Goal: Task Accomplishment & Management: Use online tool/utility

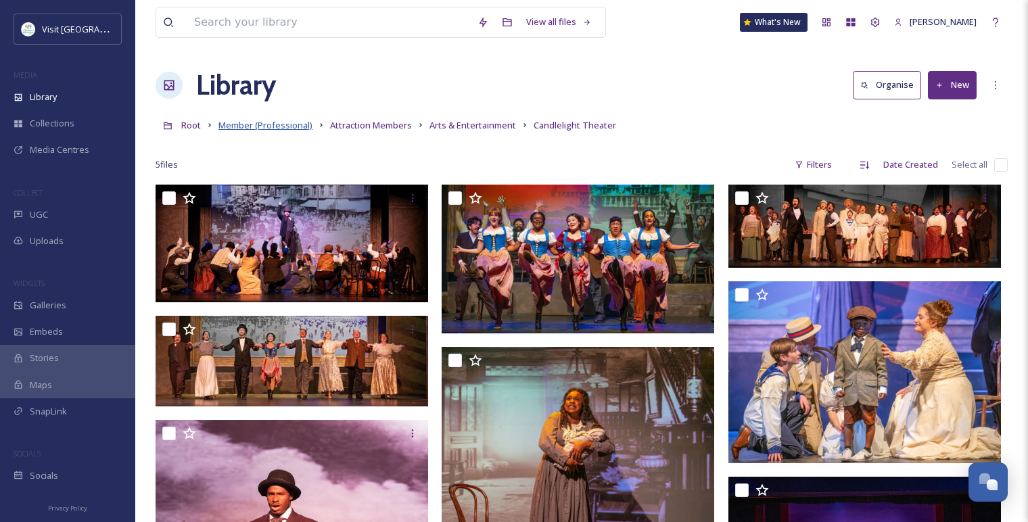
click at [248, 128] on span "Member (Professional)" at bounding box center [265, 125] width 94 height 12
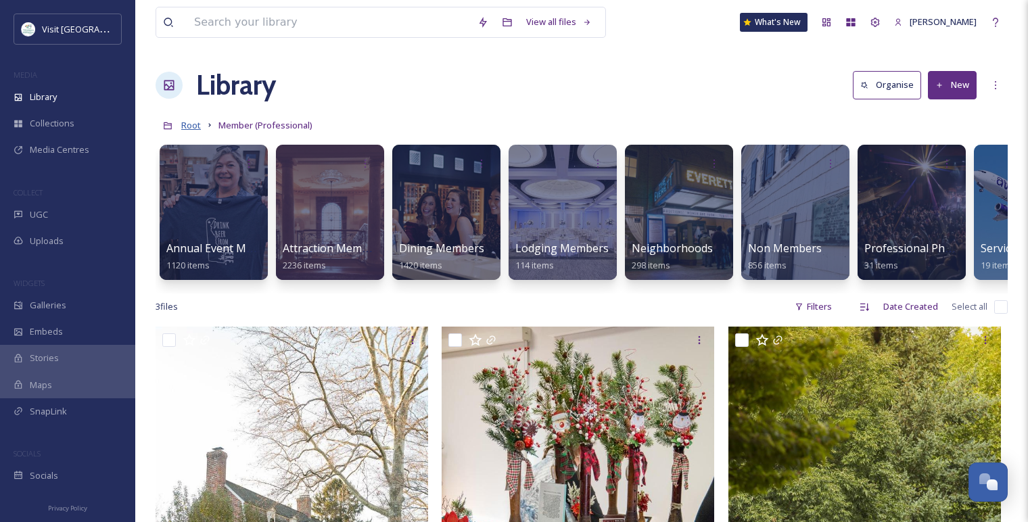
click at [193, 127] on span "Root" at bounding box center [191, 125] width 20 height 12
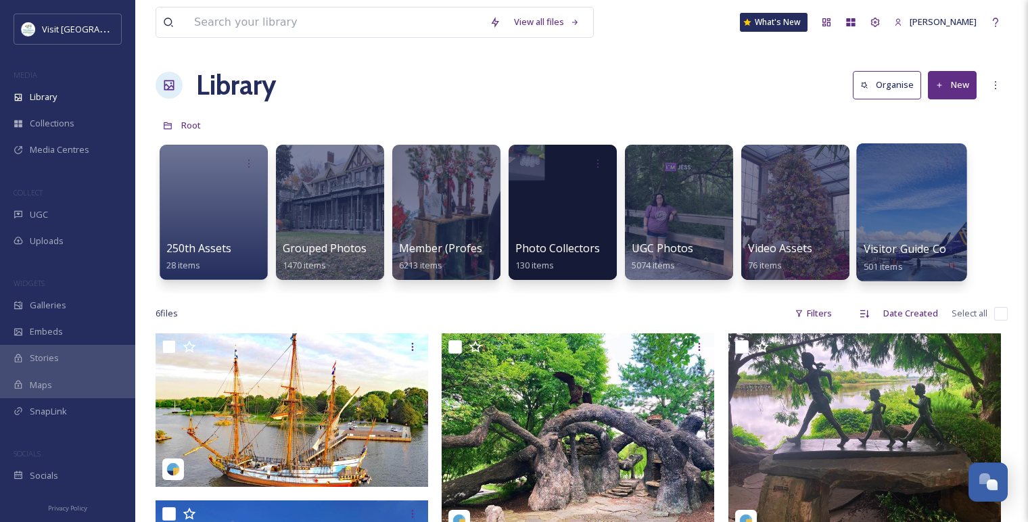
click at [955, 234] on div at bounding box center [911, 212] width 110 height 138
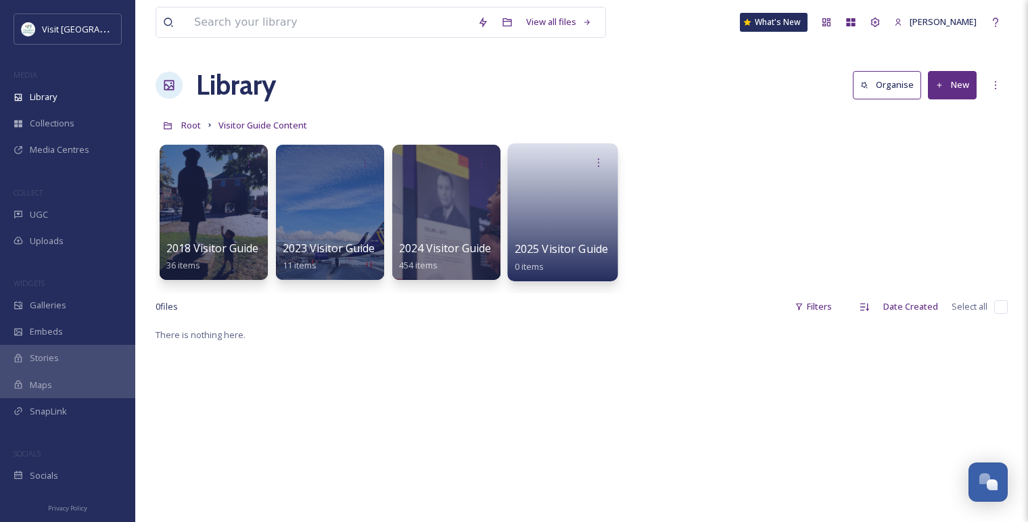
click at [601, 243] on span "2025 Visitor Guide" at bounding box center [562, 248] width 94 height 15
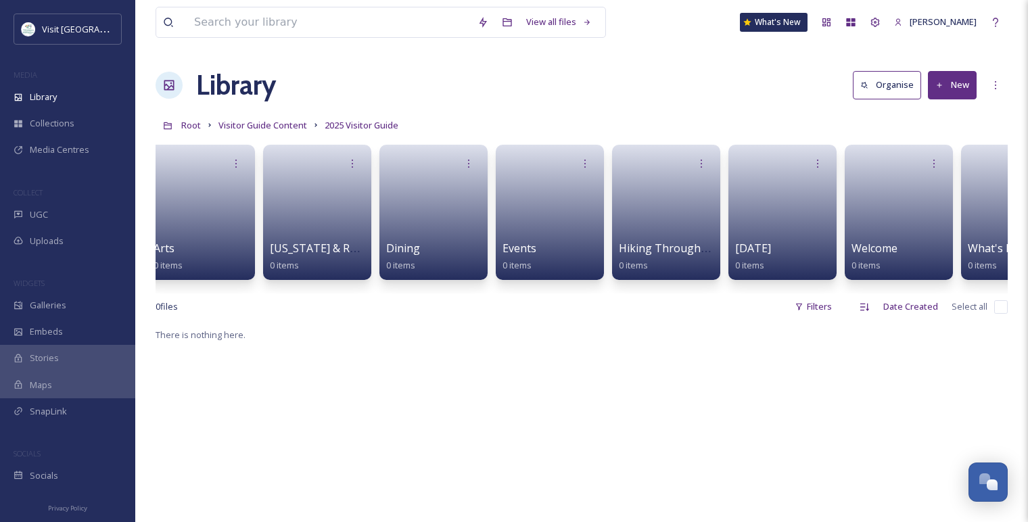
scroll to position [0, 195]
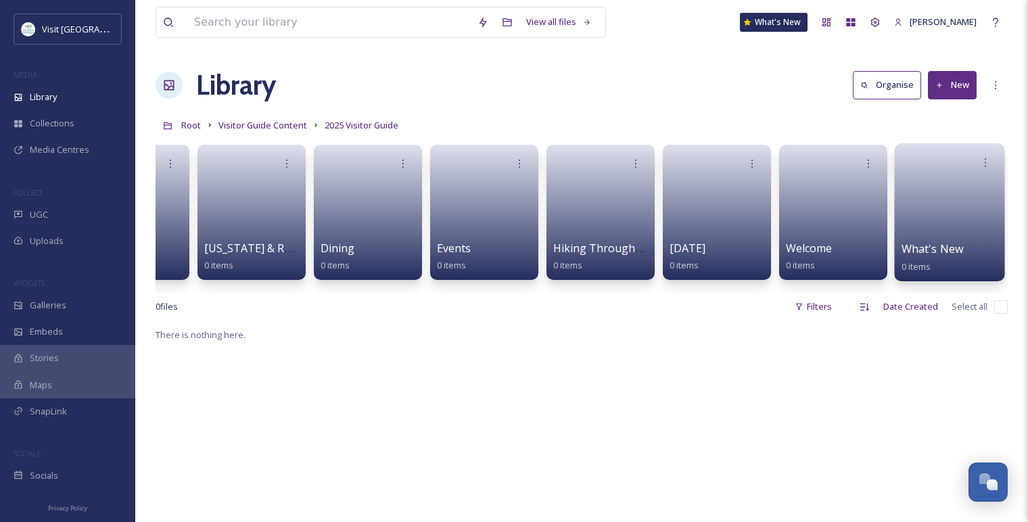
click at [961, 209] on link at bounding box center [950, 208] width 97 height 66
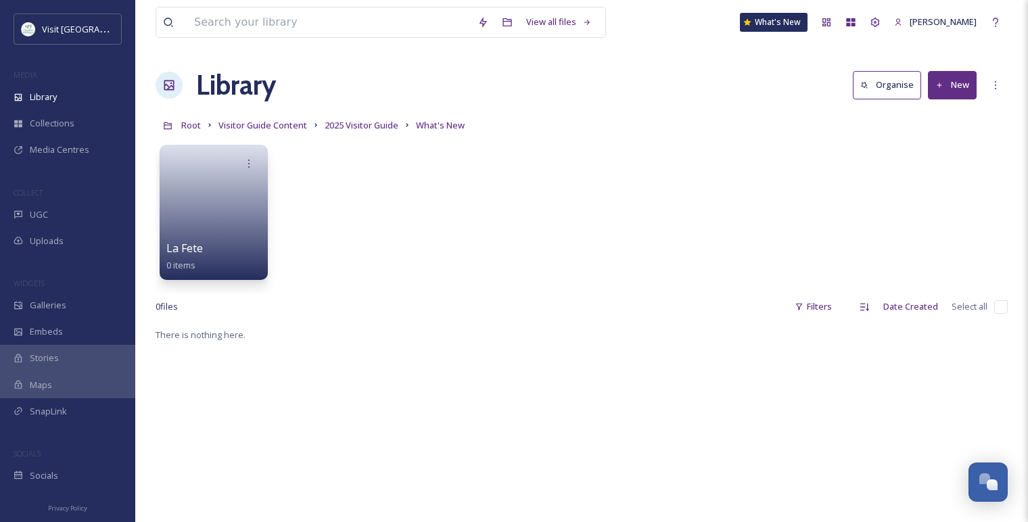
click at [954, 90] on button "New" at bounding box center [952, 85] width 49 height 28
click at [946, 114] on span "File Upload" at bounding box center [946, 116] width 45 height 13
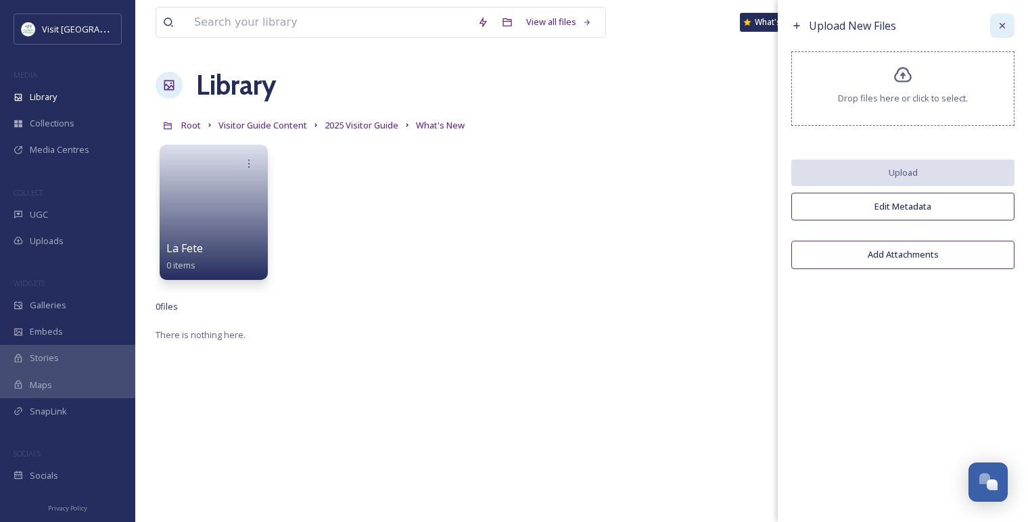
click at [1004, 28] on icon at bounding box center [1002, 25] width 11 height 11
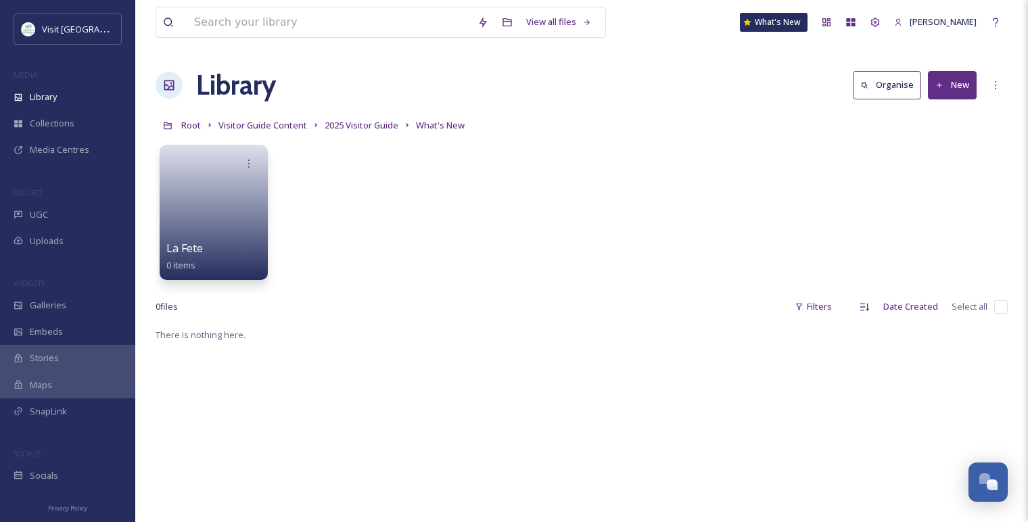
click at [959, 97] on button "New" at bounding box center [952, 85] width 49 height 28
click at [929, 164] on span "Folder" at bounding box center [937, 169] width 26 height 13
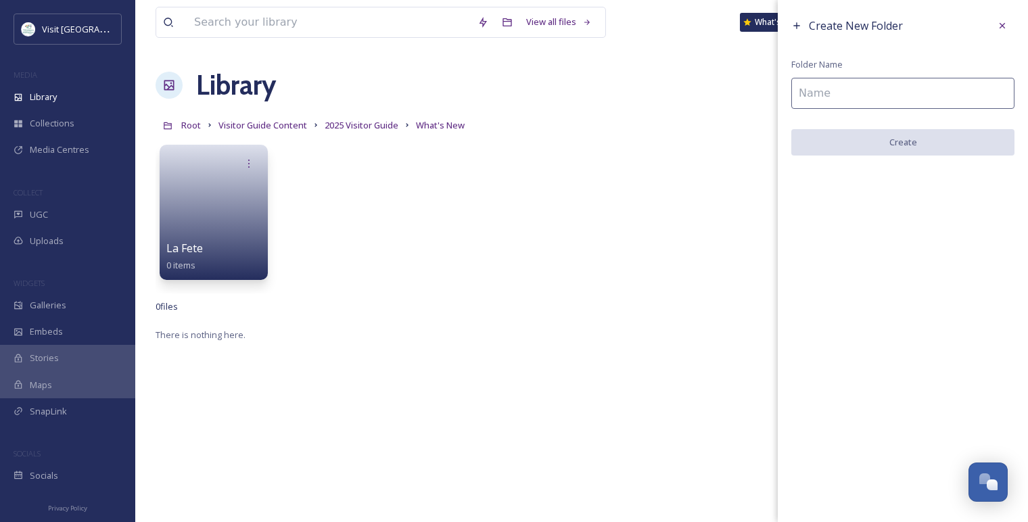
click at [868, 101] on input at bounding box center [902, 93] width 223 height 31
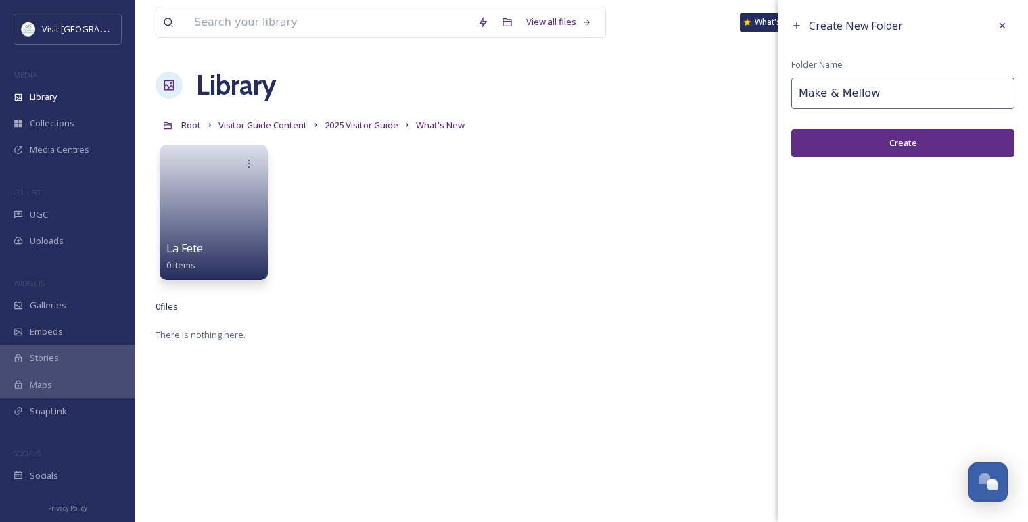
type input "Make & Mellow"
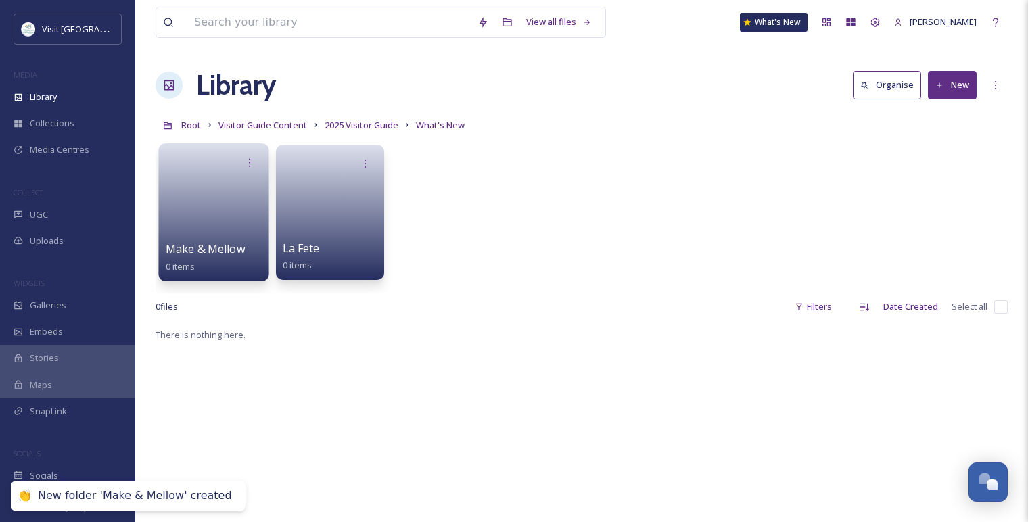
click at [216, 214] on link at bounding box center [214, 208] width 97 height 66
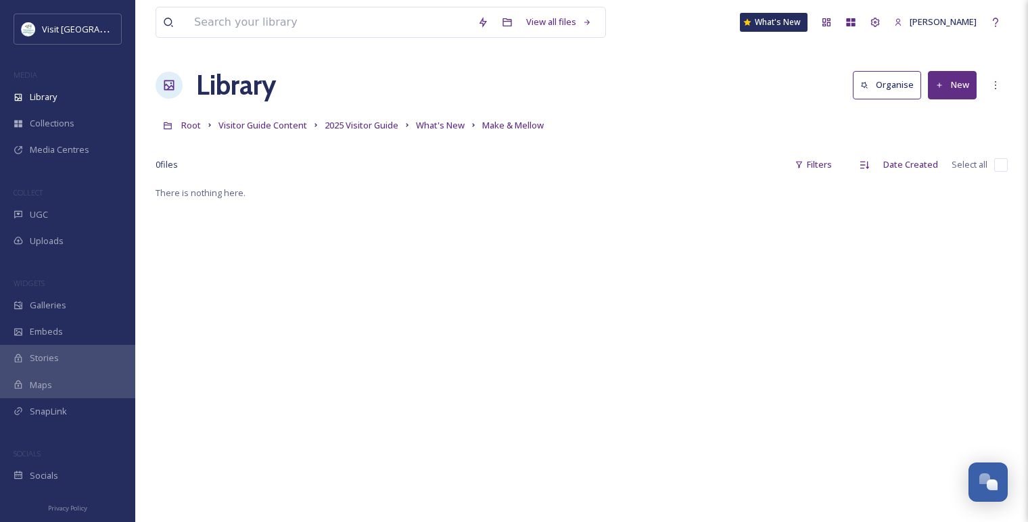
click at [946, 80] on button "New" at bounding box center [952, 85] width 49 height 28
click at [942, 122] on div "File Upload" at bounding box center [938, 116] width 76 height 26
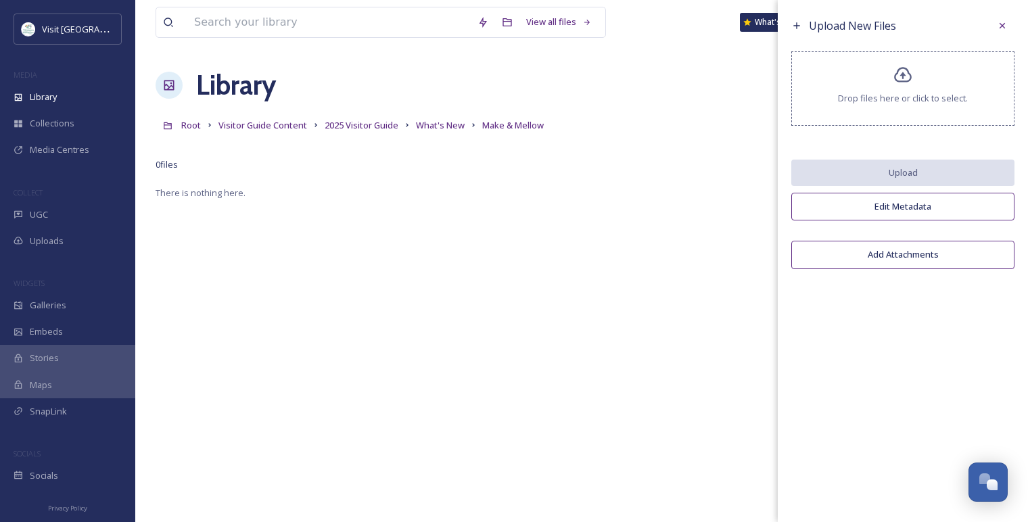
click at [896, 85] on icon at bounding box center [904, 76] width 20 height 20
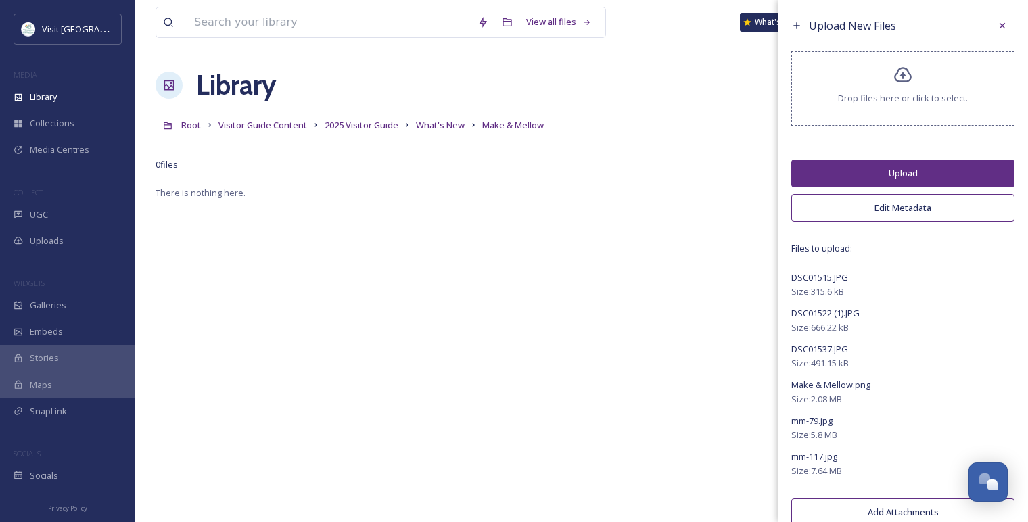
click at [858, 204] on button "Edit Metadata" at bounding box center [902, 208] width 223 height 28
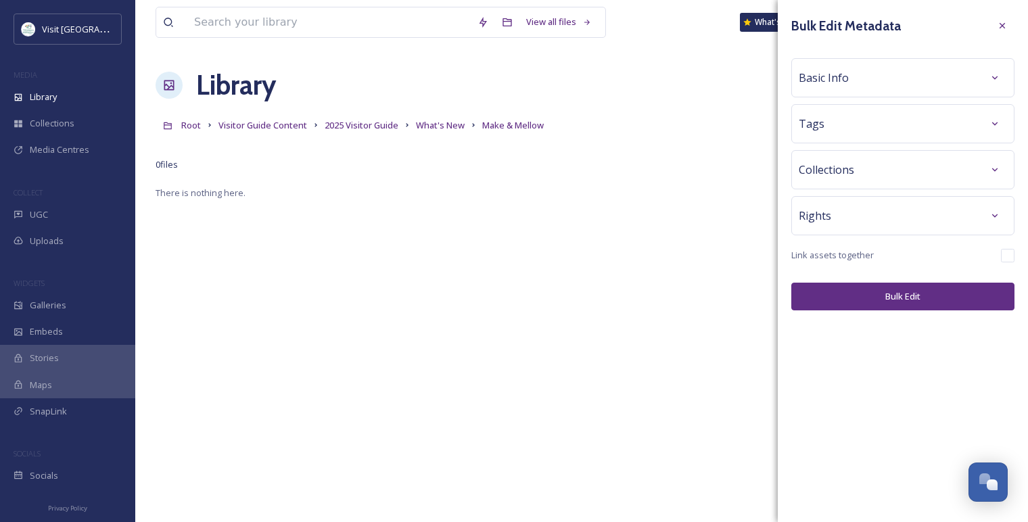
click at [844, 79] on span "Basic Info" at bounding box center [824, 78] width 50 height 16
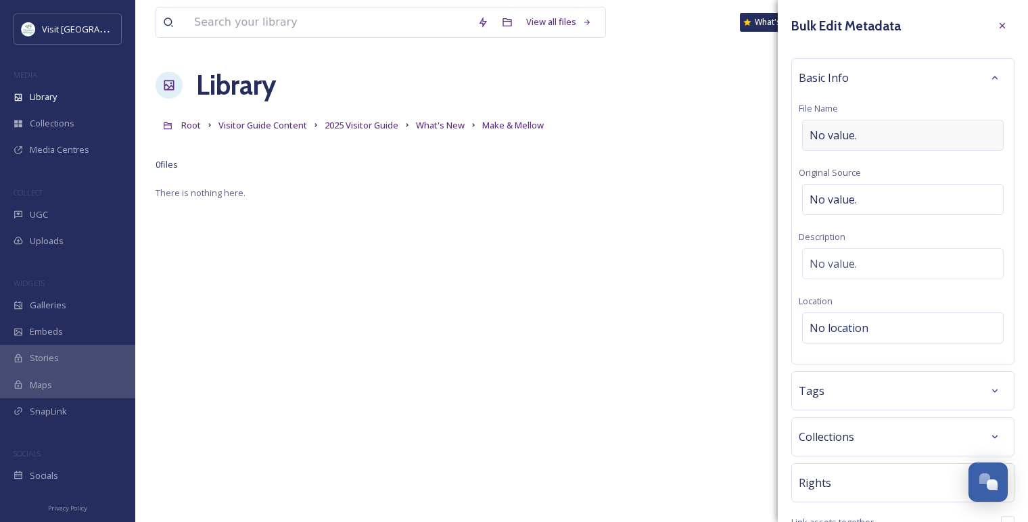
click at [839, 128] on span "No value." at bounding box center [833, 135] width 47 height 16
type input "Make & Mellow"
click at [838, 193] on span "No value." at bounding box center [833, 196] width 47 height 16
type input "Make& Mellow"
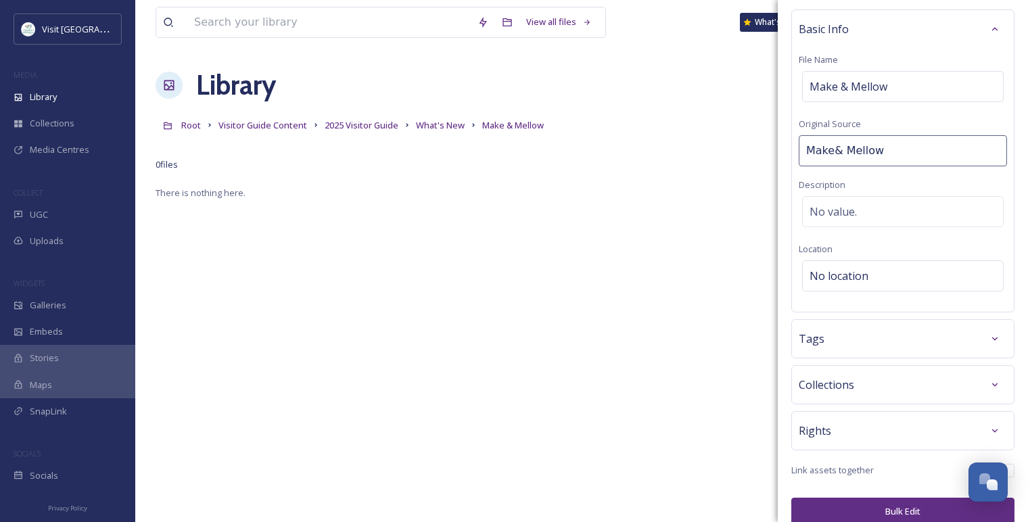
scroll to position [62, 0]
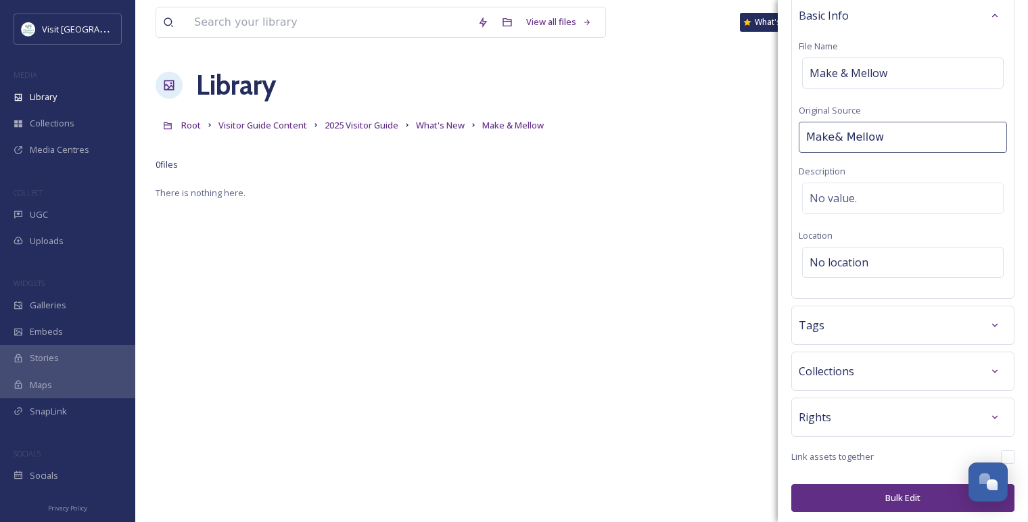
click at [873, 431] on div "Rights" at bounding box center [902, 417] width 223 height 39
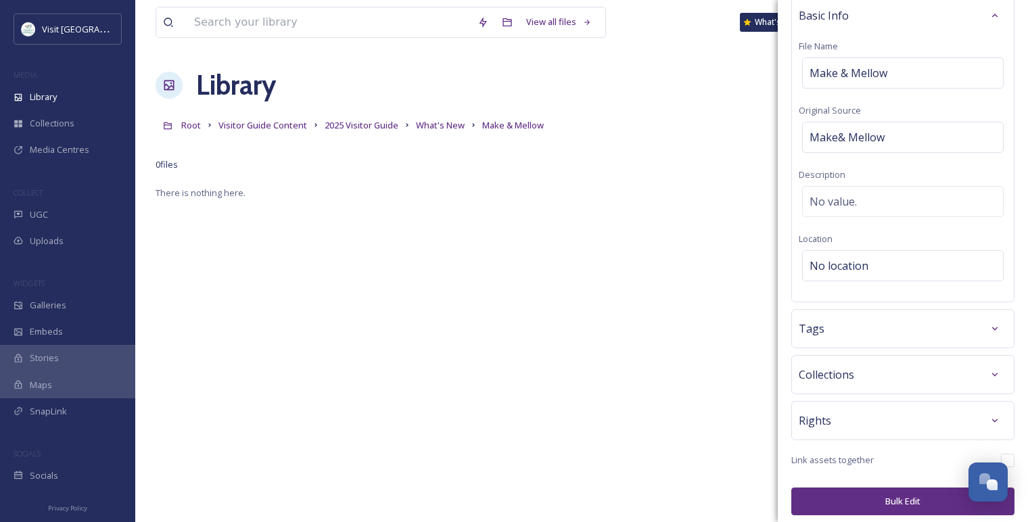
click at [870, 416] on div "Rights" at bounding box center [903, 421] width 208 height 24
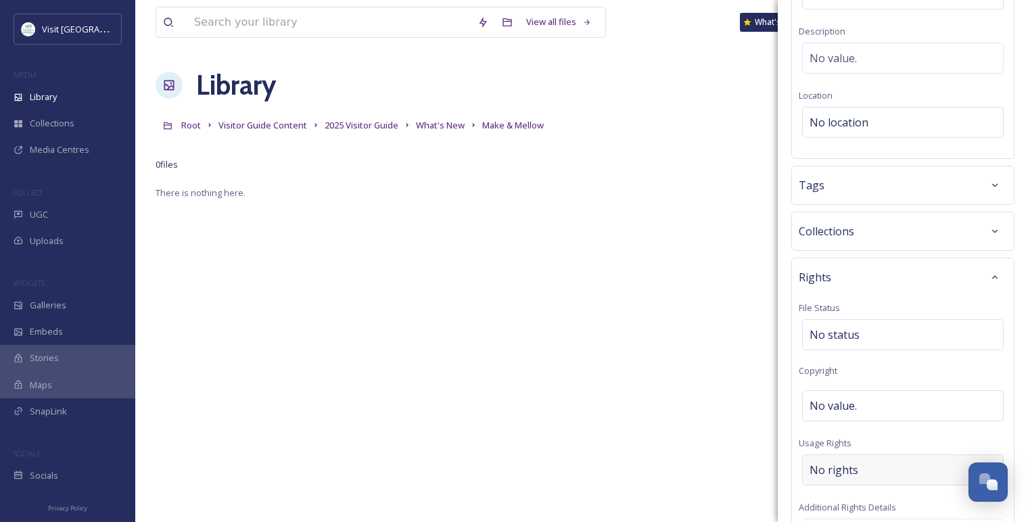
scroll to position [213, 0]
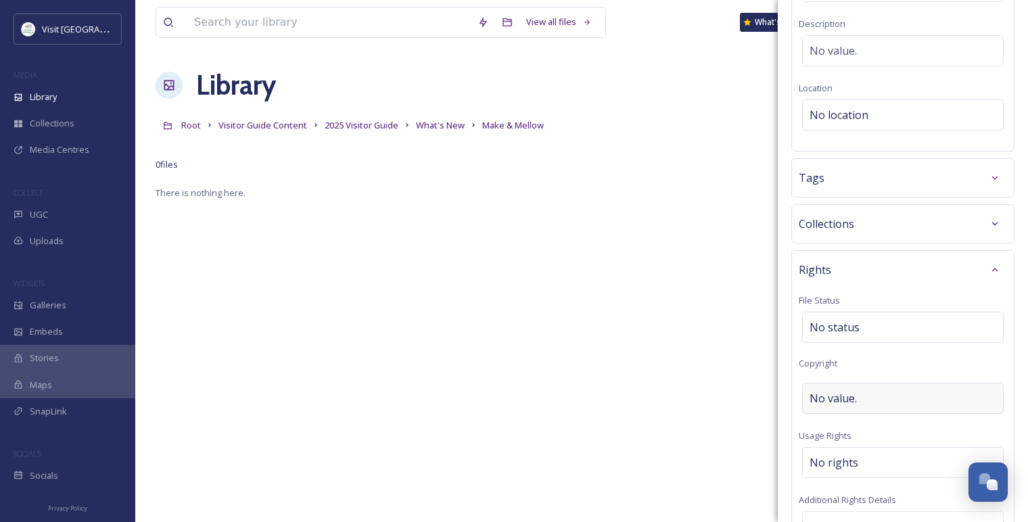
click at [839, 390] on span "No value." at bounding box center [833, 398] width 47 height 16
type input "Make & Mellow"
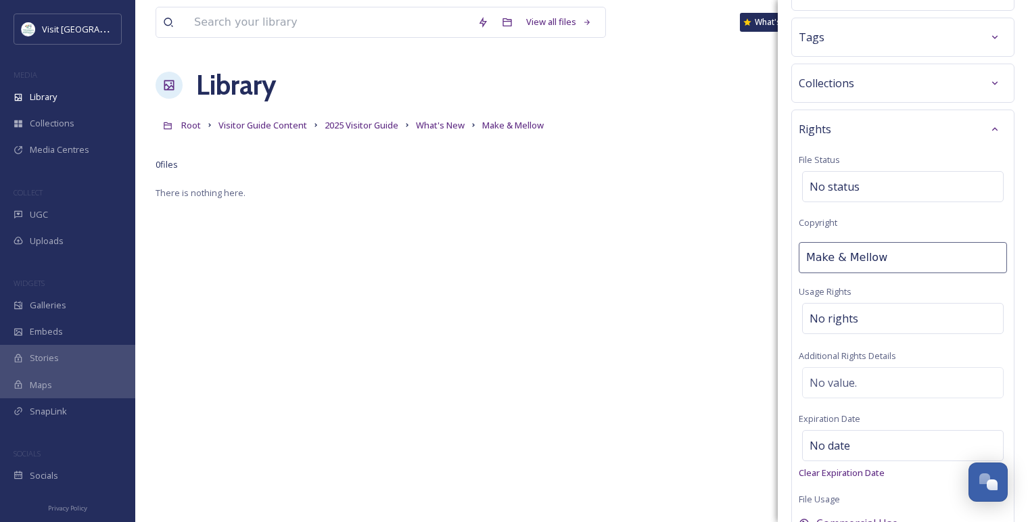
scroll to position [455, 0]
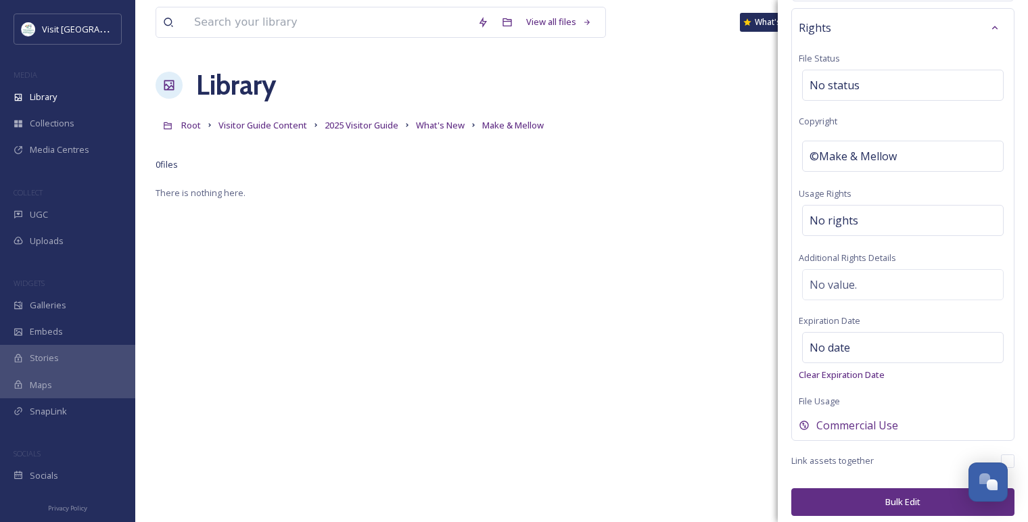
click at [889, 493] on button "Bulk Edit" at bounding box center [902, 502] width 223 height 28
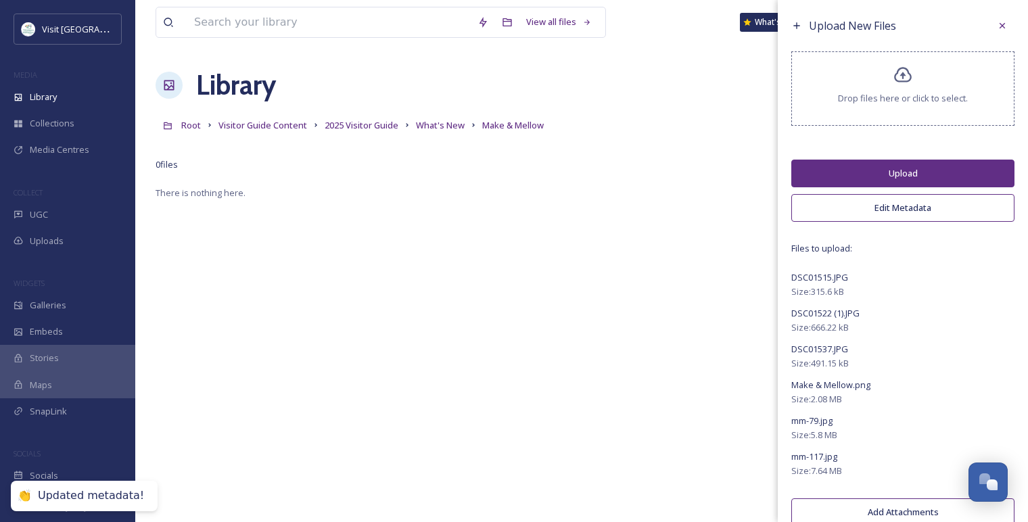
click at [847, 175] on button "Upload" at bounding box center [902, 174] width 223 height 28
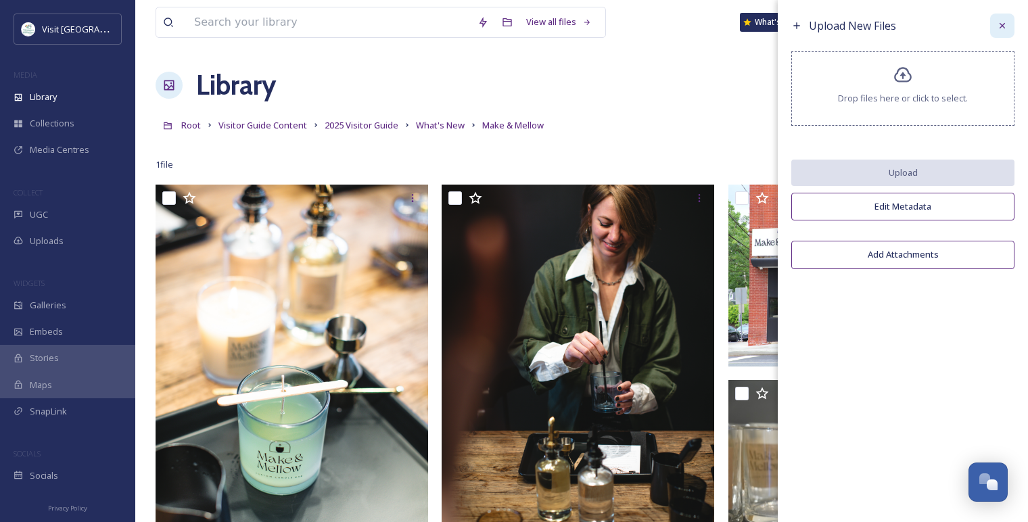
click at [1006, 28] on icon at bounding box center [1002, 25] width 11 height 11
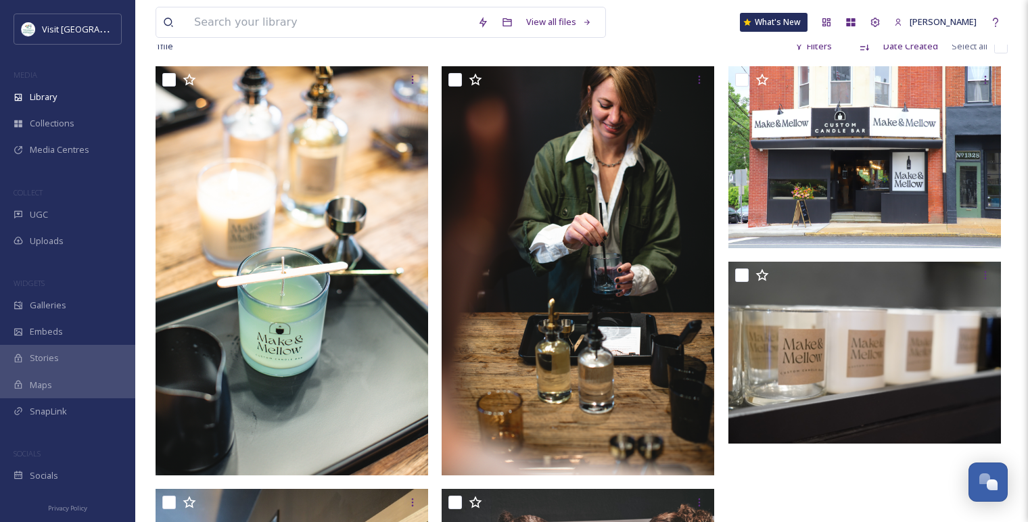
scroll to position [0, 0]
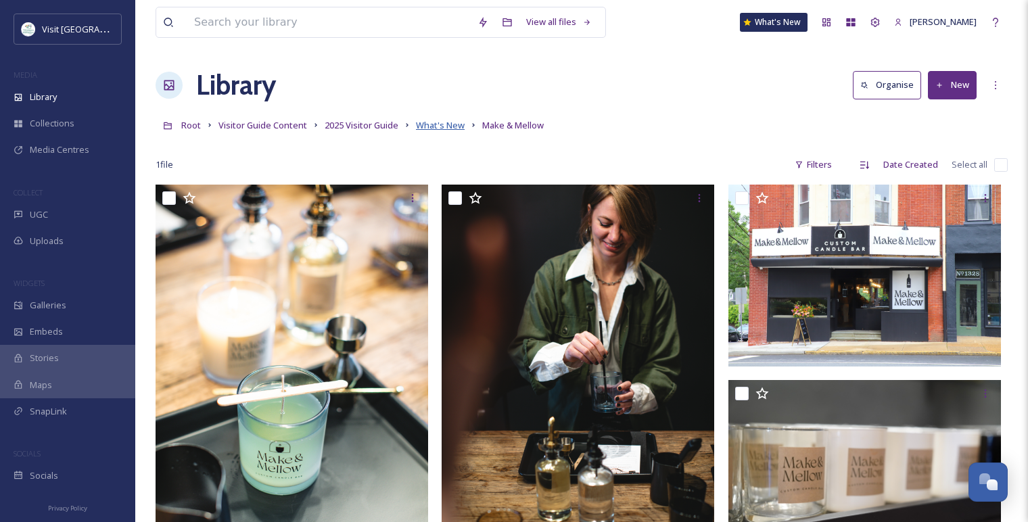
click at [448, 127] on span "What's New" at bounding box center [440, 125] width 49 height 12
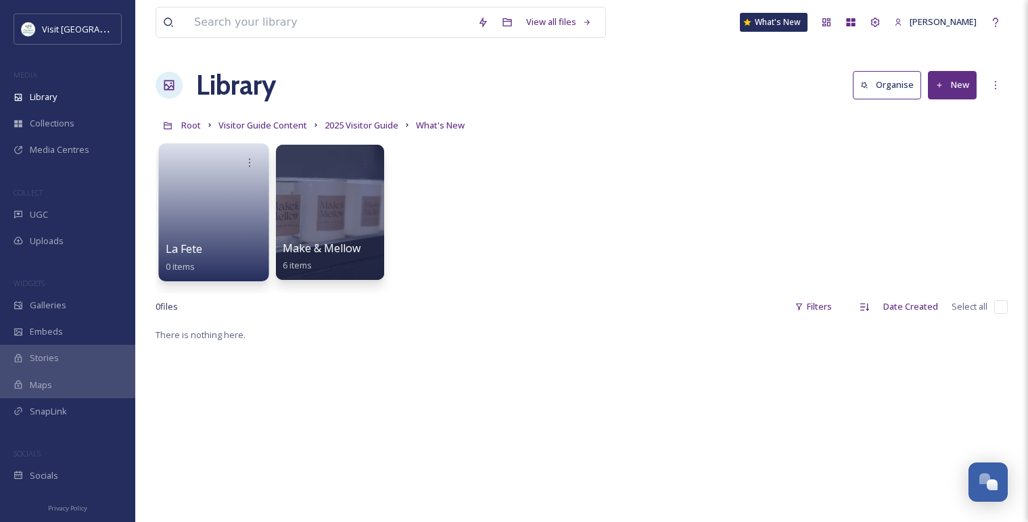
click at [218, 205] on link at bounding box center [214, 208] width 97 height 66
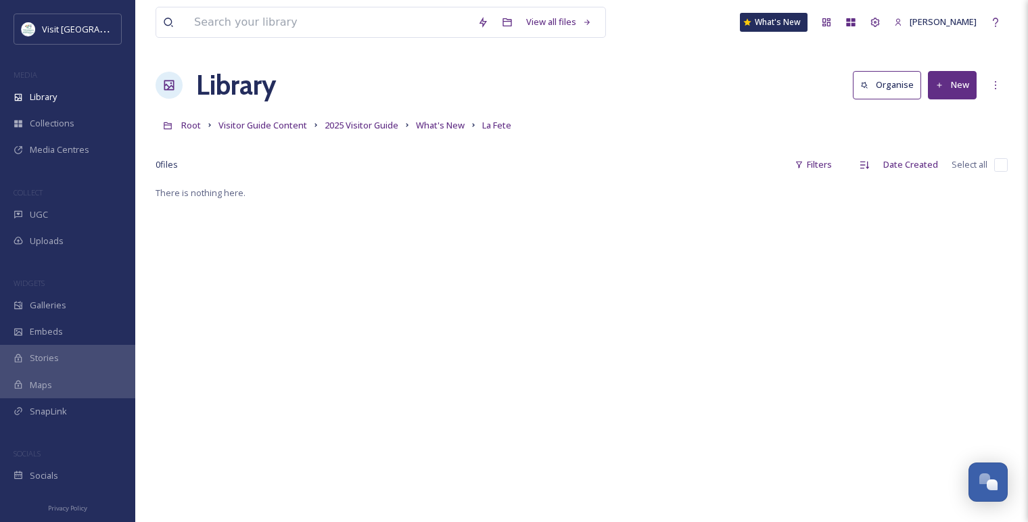
click at [956, 85] on button "New" at bounding box center [952, 85] width 49 height 28
click at [950, 120] on span "File Upload" at bounding box center [946, 116] width 45 height 13
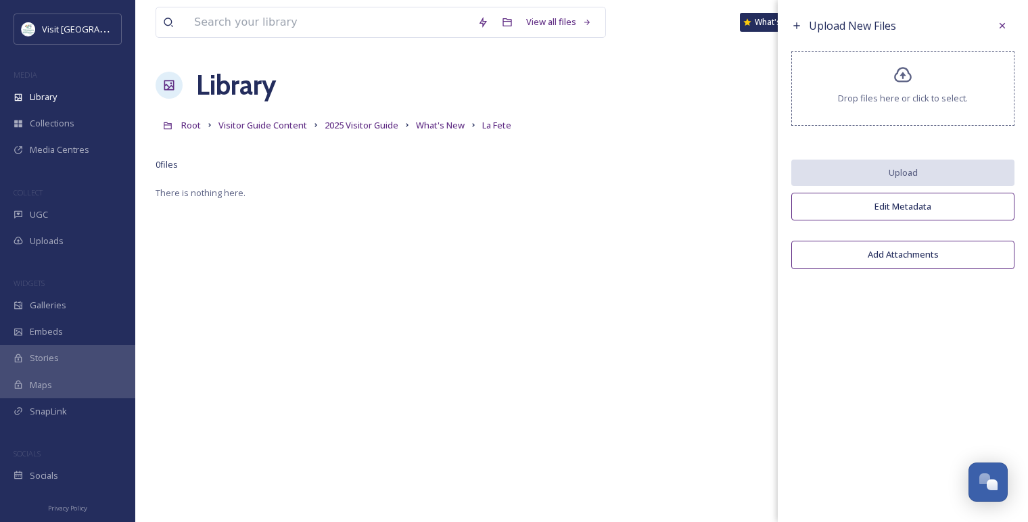
click at [900, 80] on icon at bounding box center [904, 76] width 20 height 20
click at [1000, 21] on icon at bounding box center [1002, 25] width 11 height 11
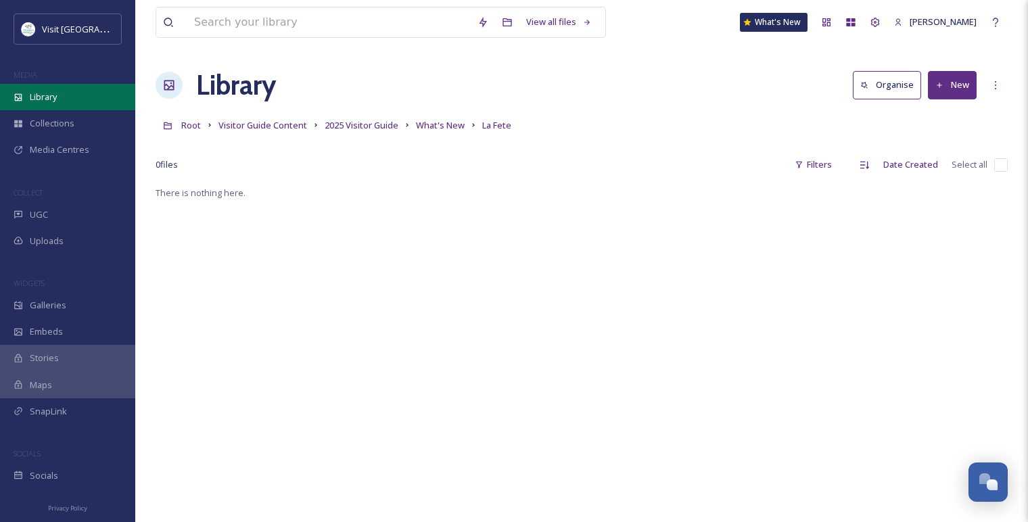
click at [61, 101] on div "Library" at bounding box center [67, 97] width 135 height 26
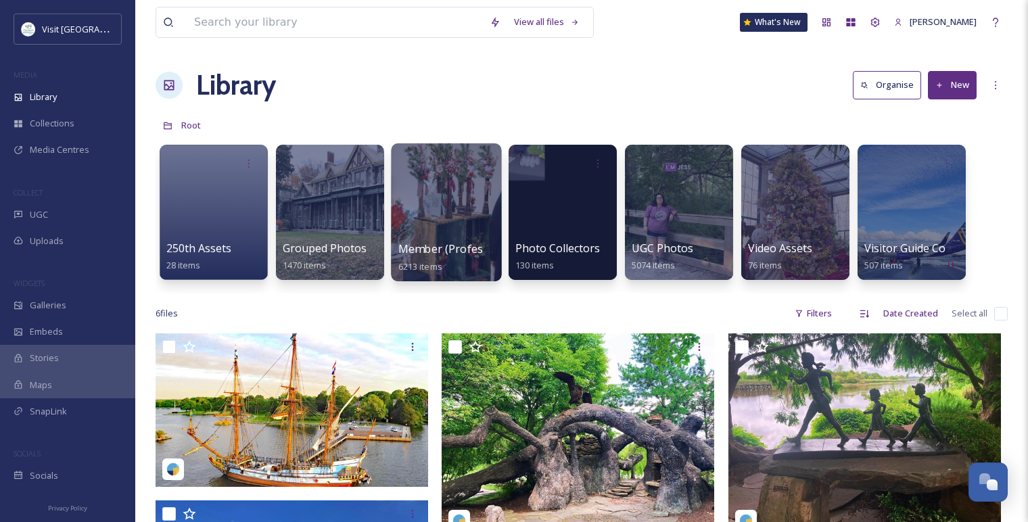
click at [446, 202] on div at bounding box center [446, 212] width 110 height 138
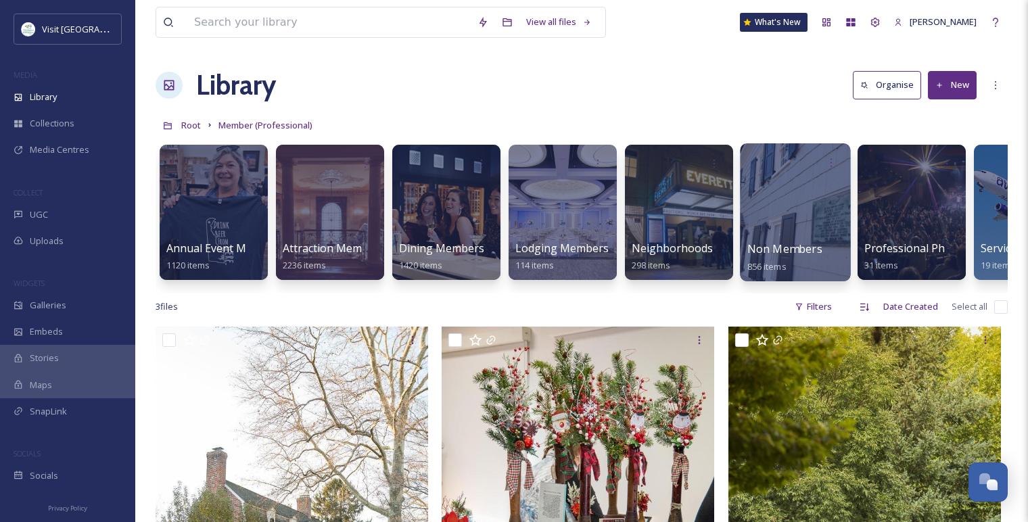
click at [766, 221] on div at bounding box center [795, 212] width 110 height 138
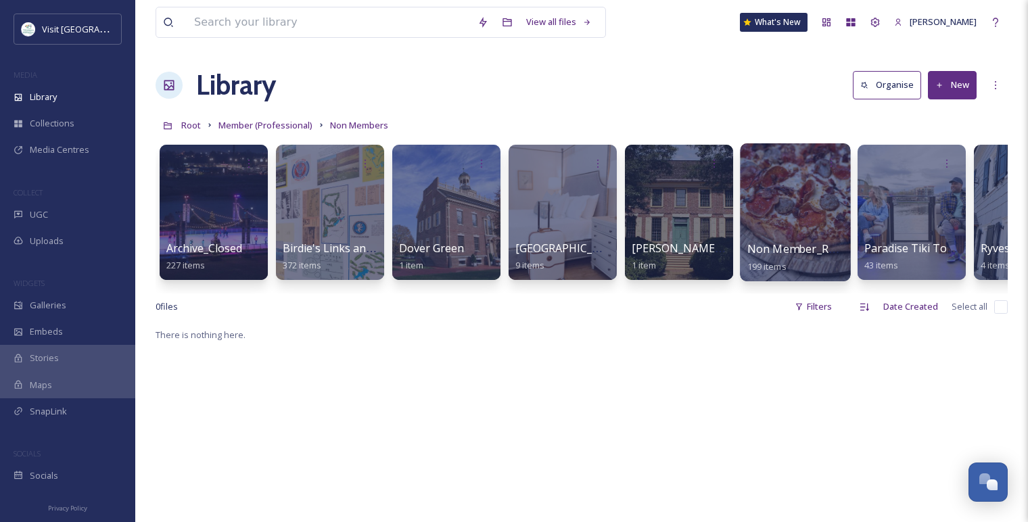
click at [782, 231] on div at bounding box center [795, 212] width 110 height 138
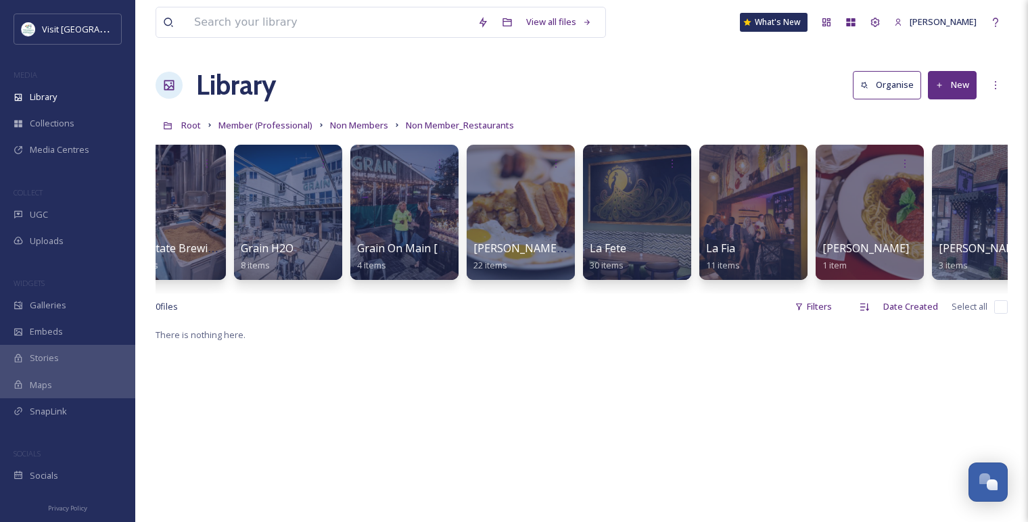
scroll to position [0, 632]
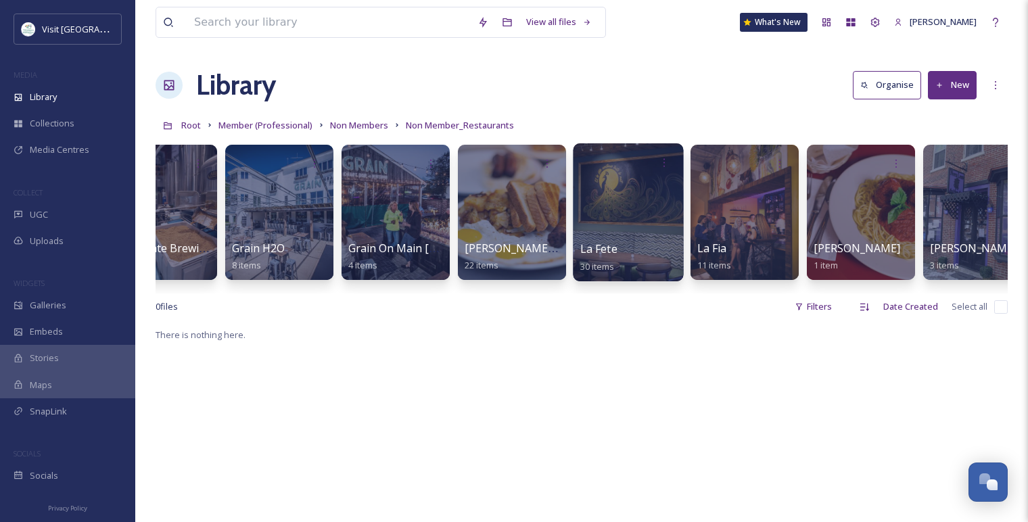
click at [641, 198] on div at bounding box center [628, 212] width 110 height 138
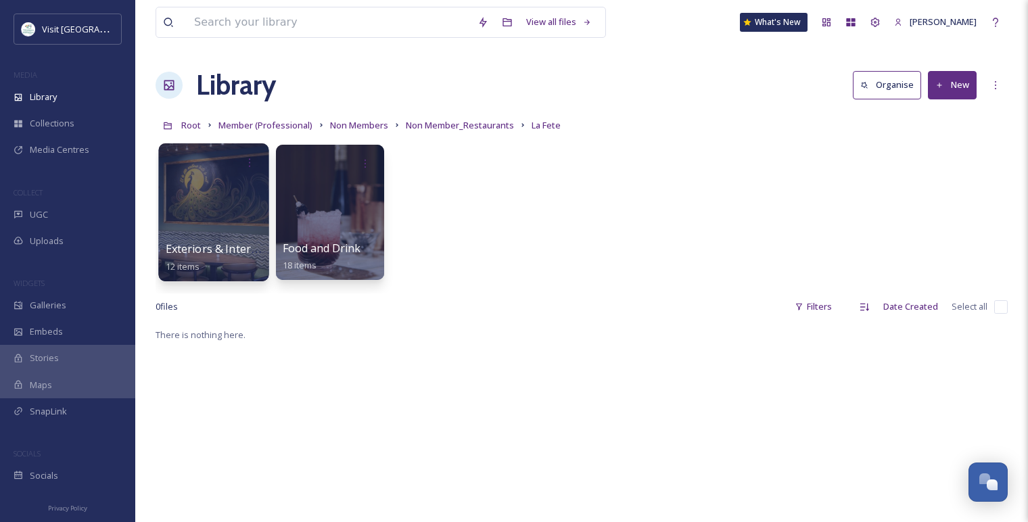
click at [192, 177] on div at bounding box center [213, 212] width 110 height 138
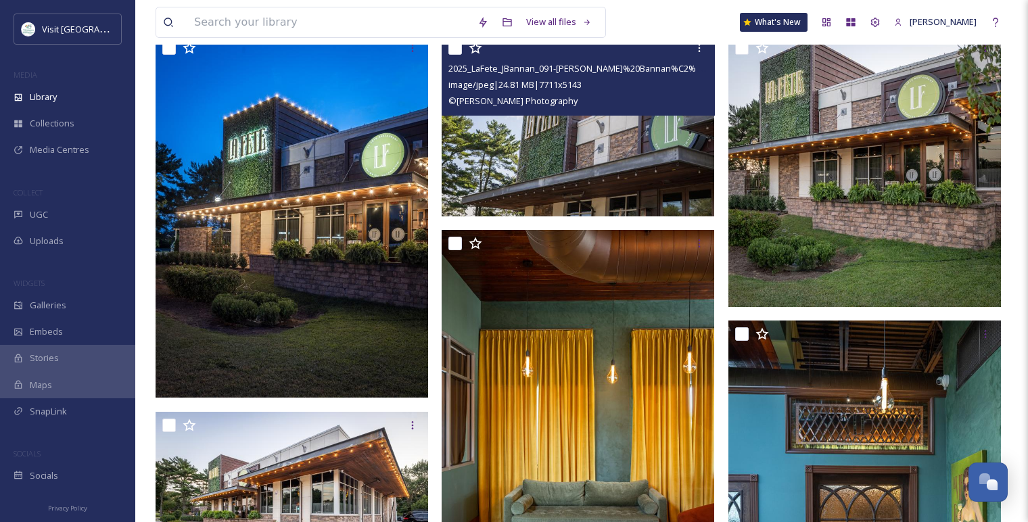
scroll to position [75, 0]
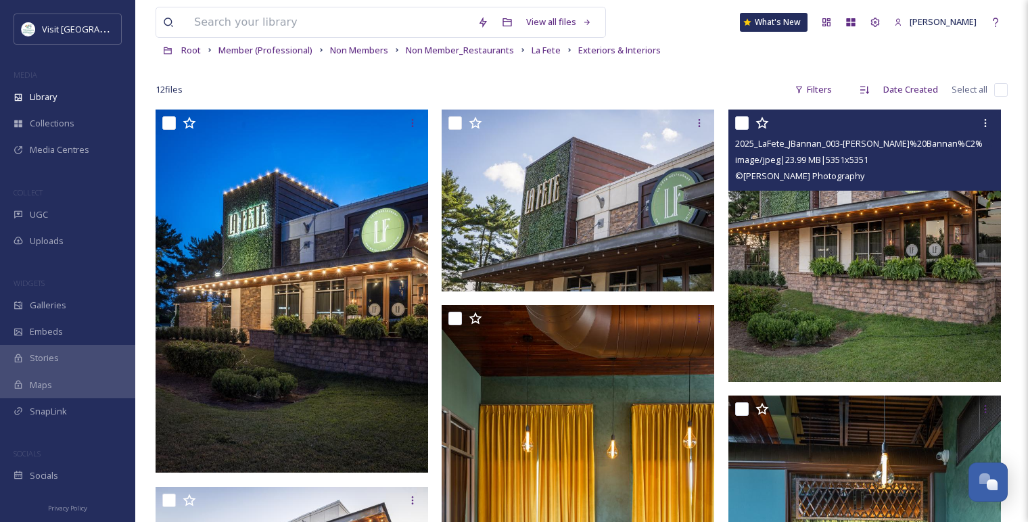
click at [743, 123] on input "checkbox" at bounding box center [742, 123] width 14 height 14
checkbox input "true"
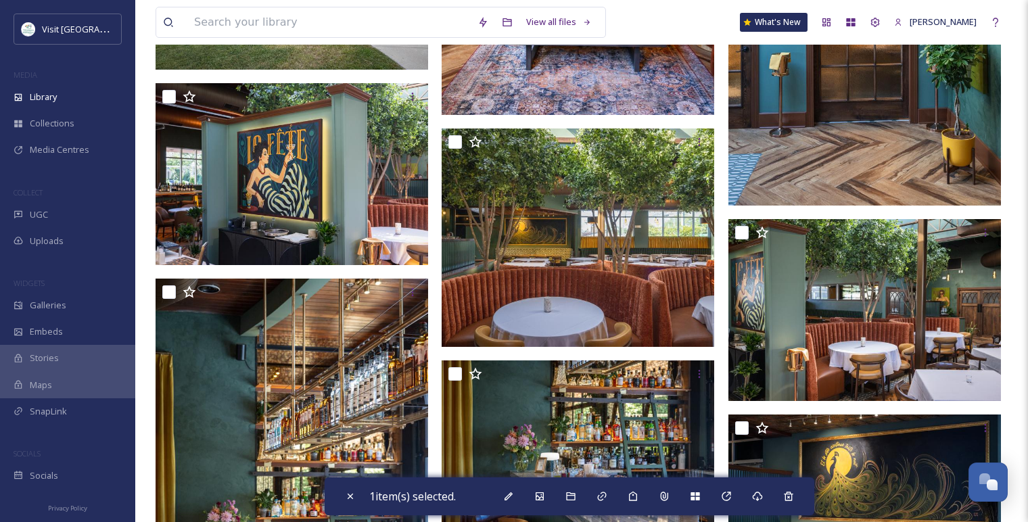
scroll to position [676, 0]
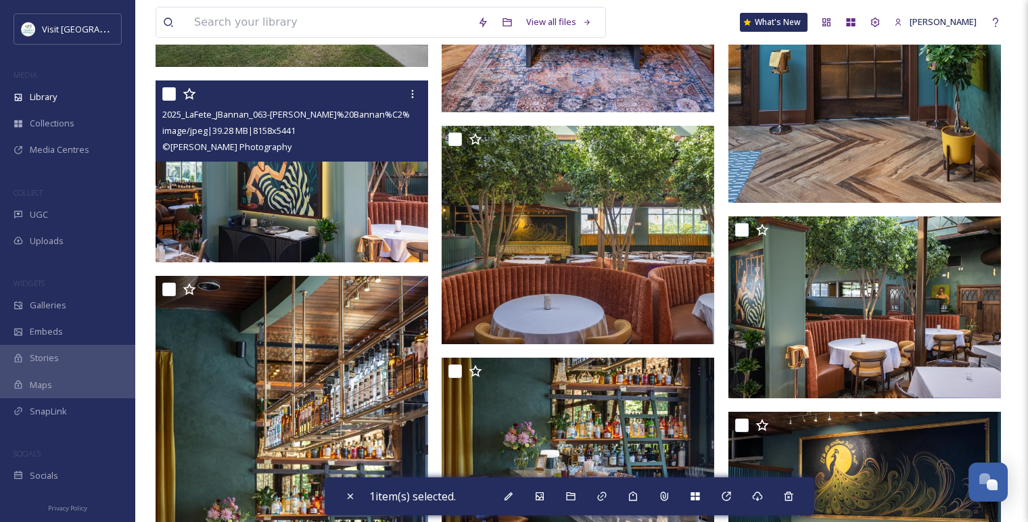
click at [170, 89] on input "checkbox" at bounding box center [169, 94] width 14 height 14
checkbox input "true"
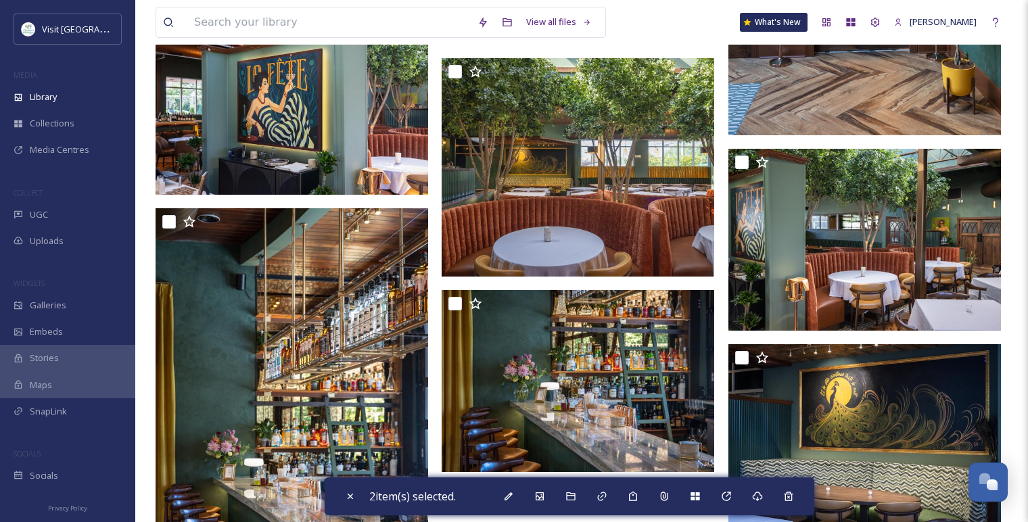
scroll to position [711, 0]
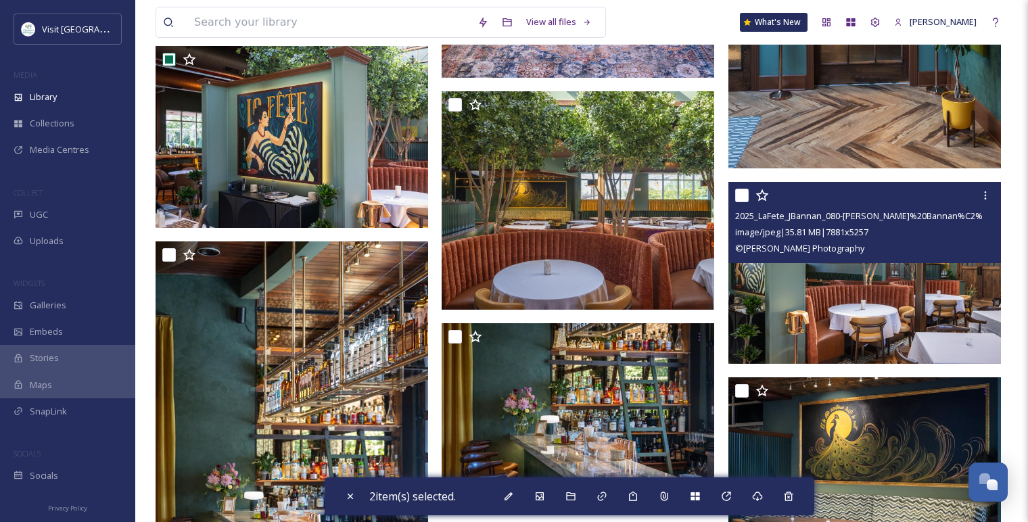
click at [742, 189] on input "checkbox" at bounding box center [742, 196] width 14 height 14
checkbox input "true"
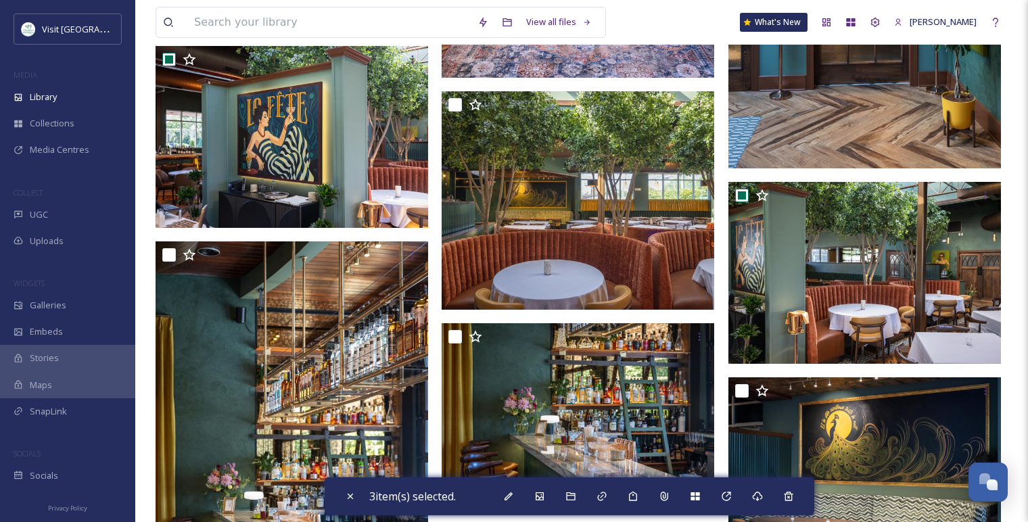
click at [1003, 173] on div at bounding box center [868, 65] width 279 height 1183
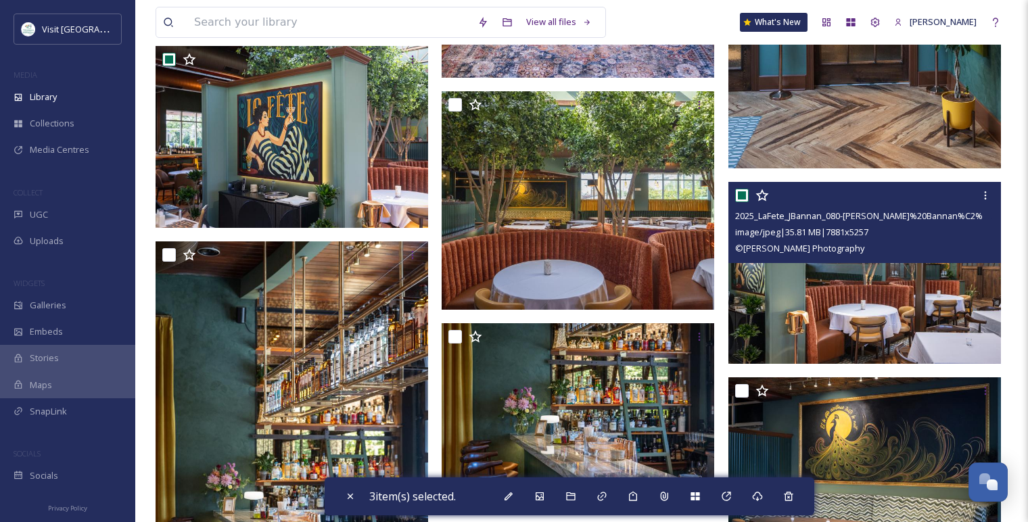
click at [727, 172] on div "2025_LaFete_JBannan_080-[PERSON_NAME]%20Bannan%C2%A0Photography.jpg image/jpeg …" at bounding box center [582, 65] width 852 height 1183
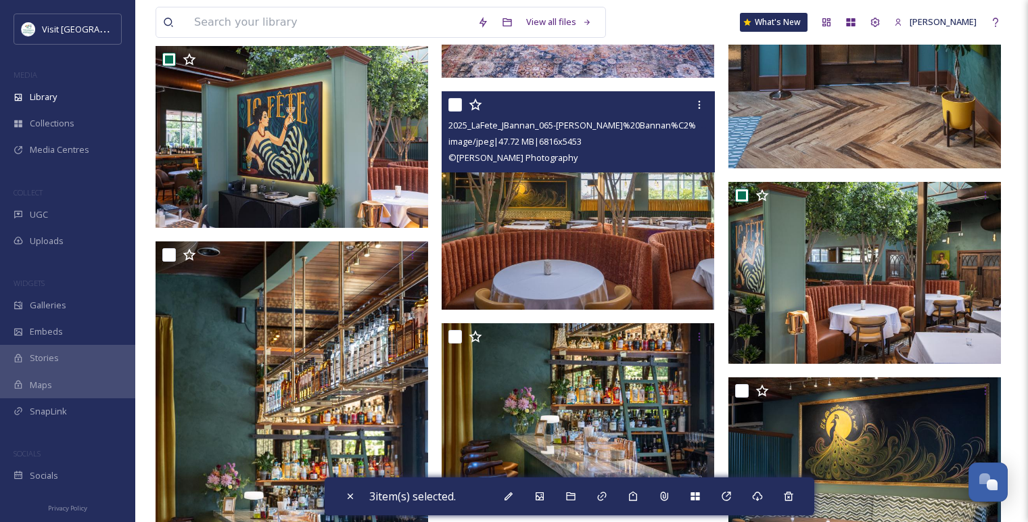
click at [714, 181] on img at bounding box center [578, 200] width 273 height 218
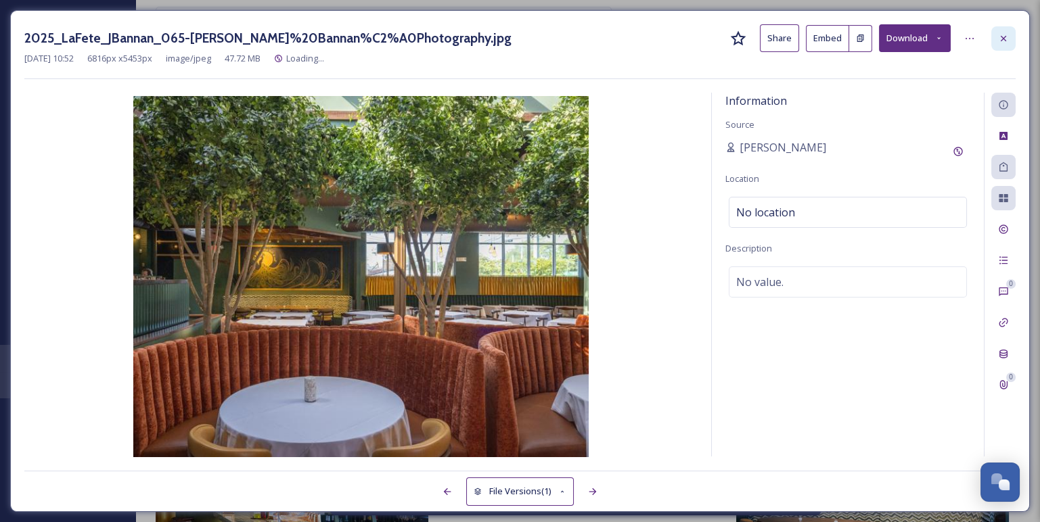
click at [1005, 39] on icon at bounding box center [1003, 38] width 11 height 11
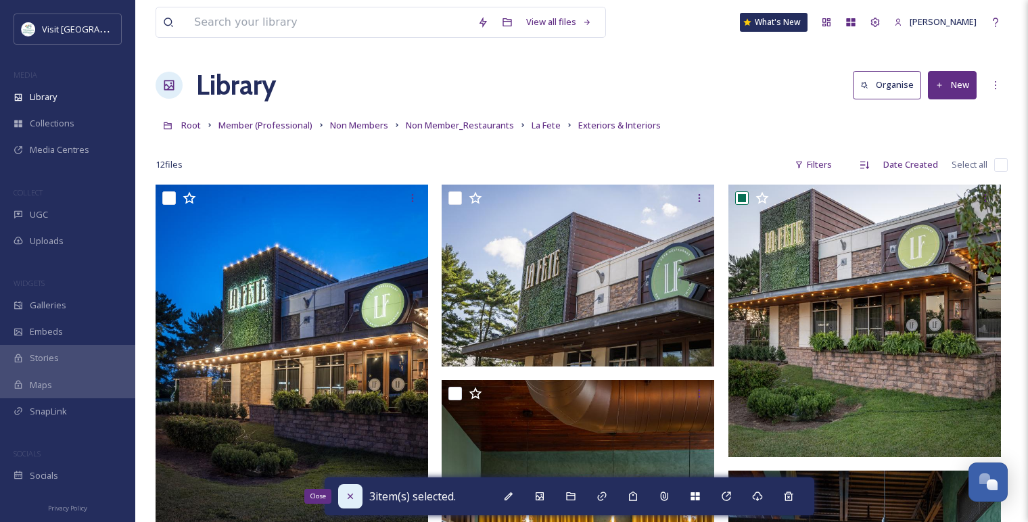
click at [352, 495] on icon at bounding box center [350, 496] width 5 height 5
checkbox input "false"
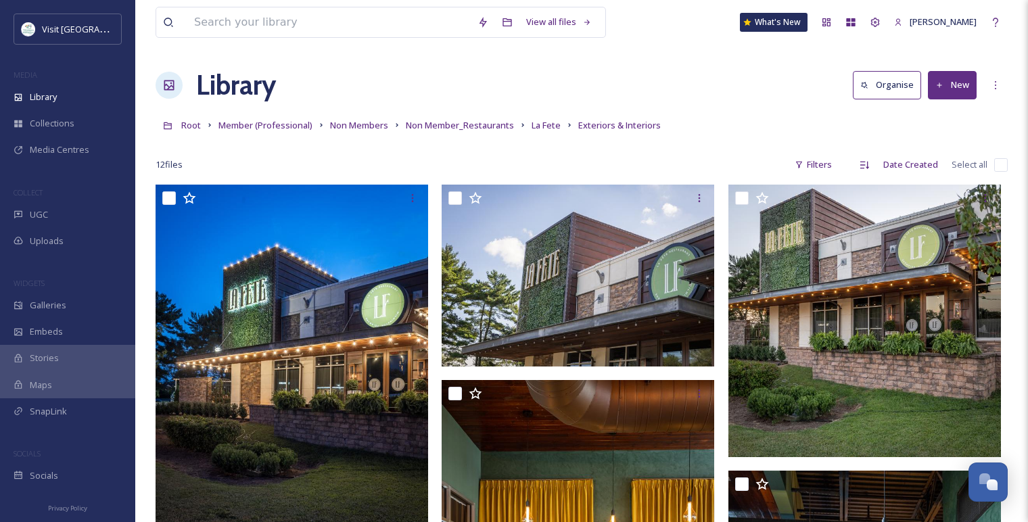
click at [354, 74] on div "Library Organise New" at bounding box center [582, 85] width 852 height 41
click at [195, 128] on span "Root" at bounding box center [191, 125] width 20 height 12
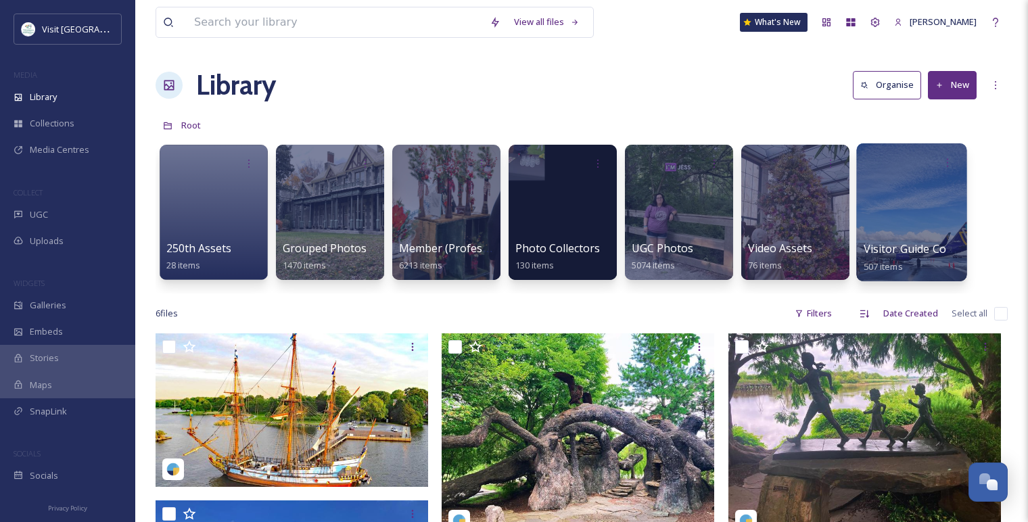
click at [900, 226] on div at bounding box center [911, 212] width 110 height 138
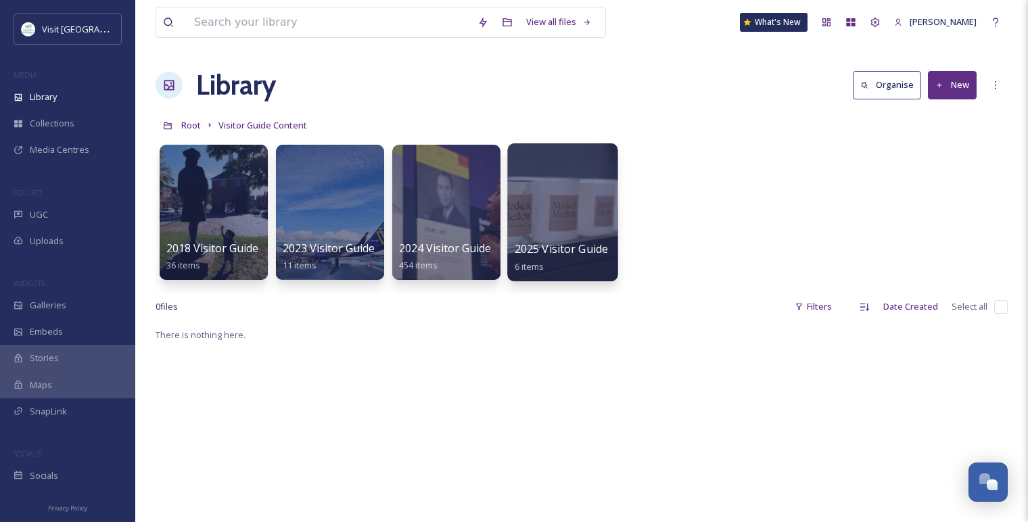
click at [537, 211] on div at bounding box center [562, 212] width 110 height 138
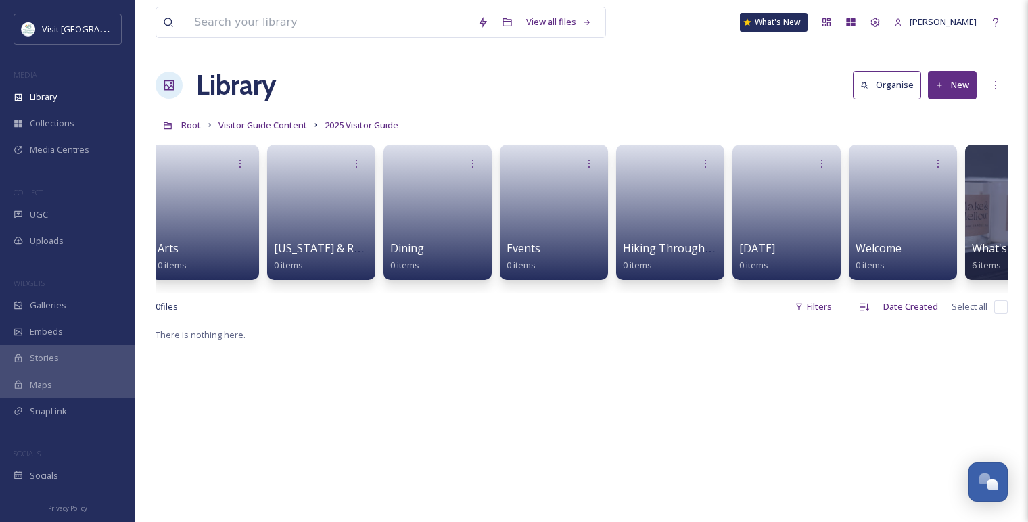
scroll to position [0, 195]
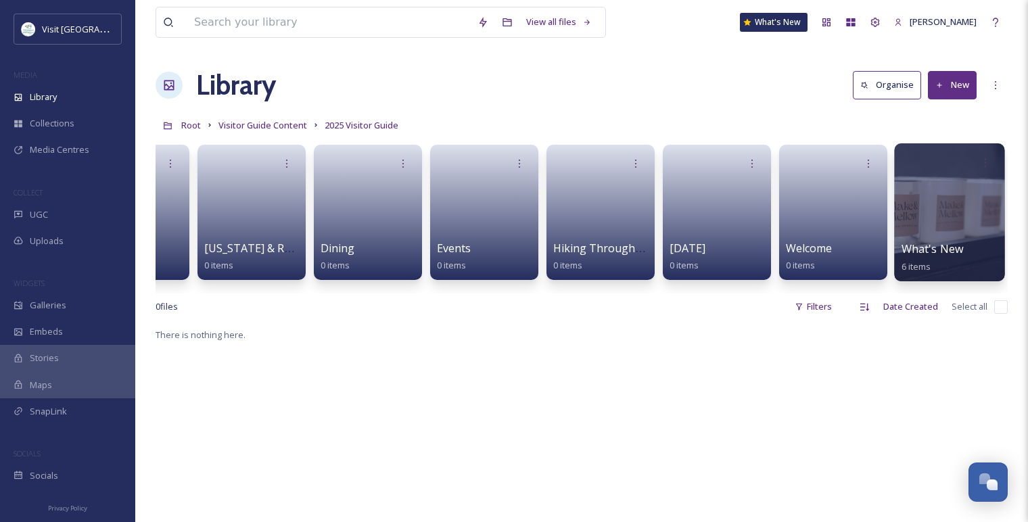
click at [914, 171] on div at bounding box center [950, 162] width 97 height 25
click at [926, 221] on div at bounding box center [949, 212] width 110 height 138
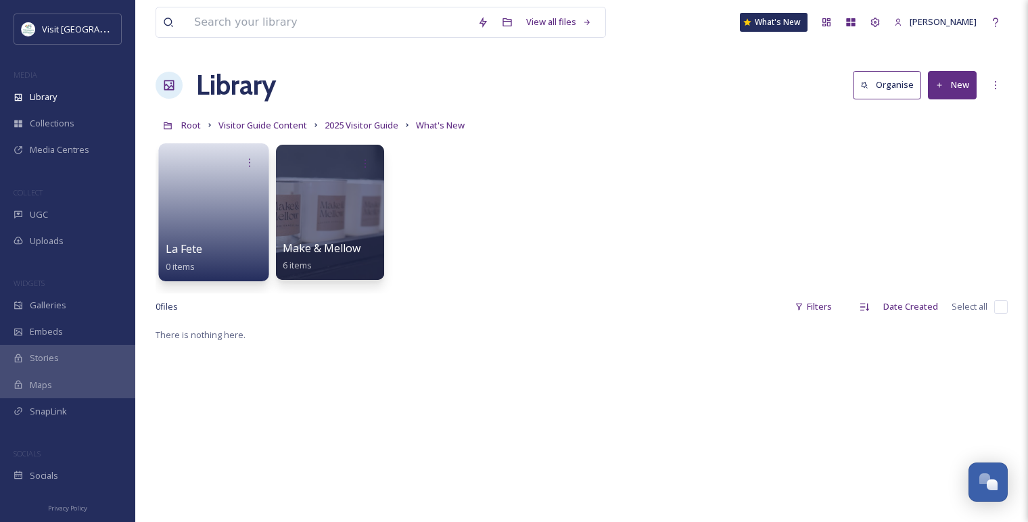
click at [219, 215] on link at bounding box center [214, 208] width 97 height 66
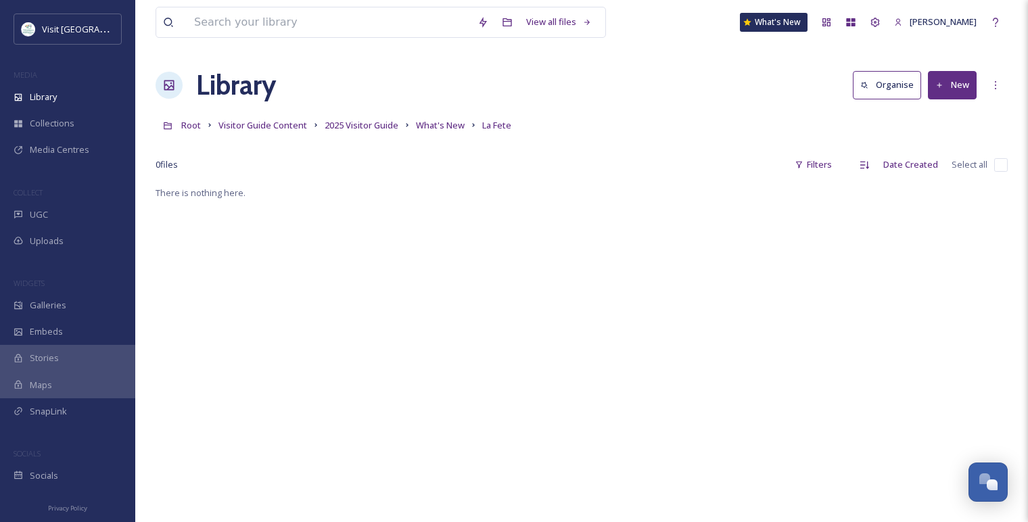
click at [949, 93] on button "New" at bounding box center [952, 85] width 49 height 28
click at [552, 103] on div "Library Organise New" at bounding box center [582, 85] width 852 height 41
click at [985, 88] on div "More Options" at bounding box center [996, 85] width 24 height 24
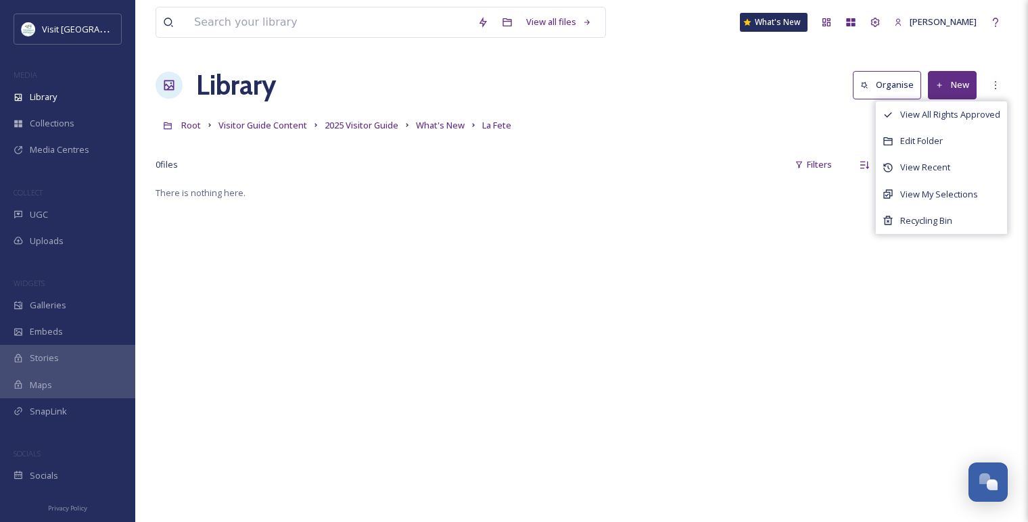
click at [724, 79] on div "Library Organise New View All Rights Approved Edit Folder View Recent View My S…" at bounding box center [582, 85] width 852 height 41
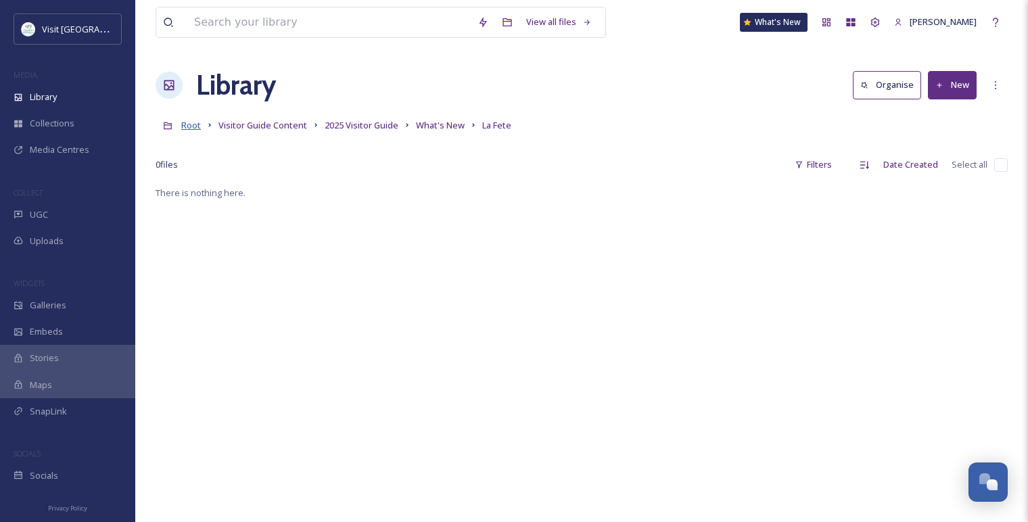
click at [189, 122] on span "Root" at bounding box center [191, 125] width 20 height 12
